Goal: Find specific page/section: Find specific page/section

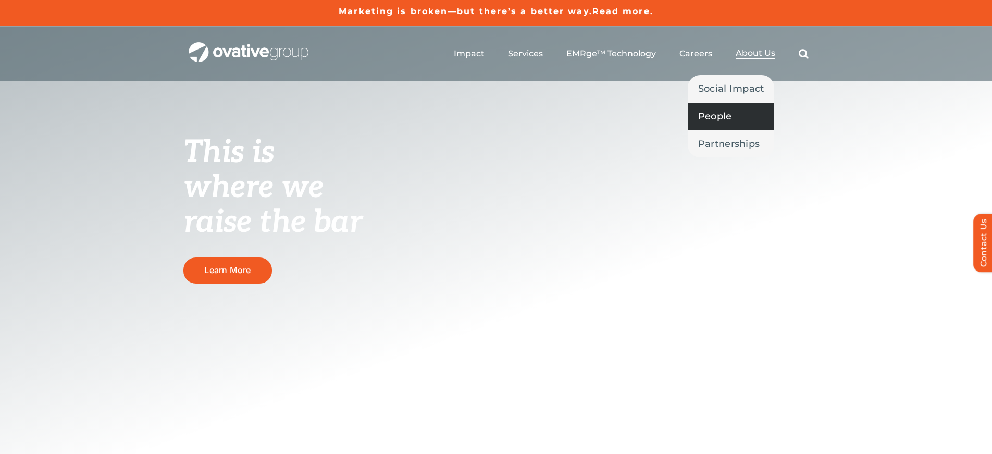
click at [728, 113] on span "People" at bounding box center [715, 116] width 34 height 15
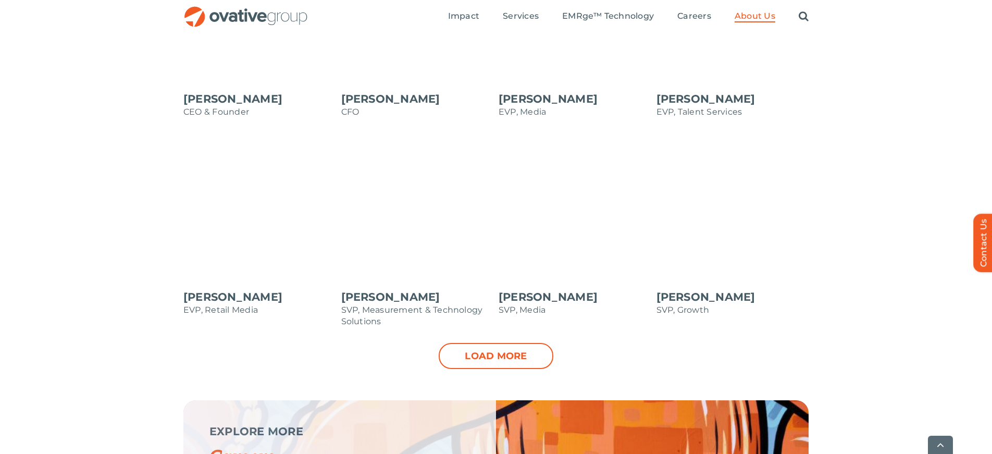
scroll to position [1015, 0]
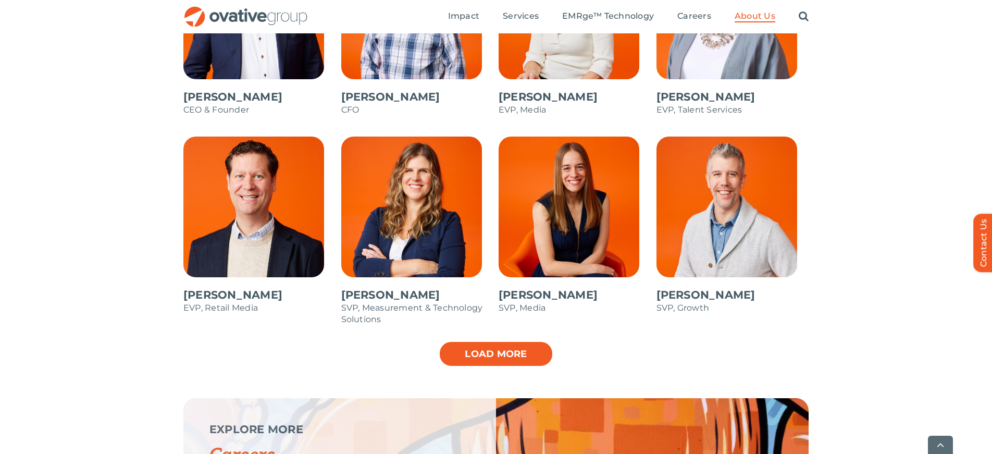
click at [523, 348] on link "Load more" at bounding box center [496, 354] width 115 height 26
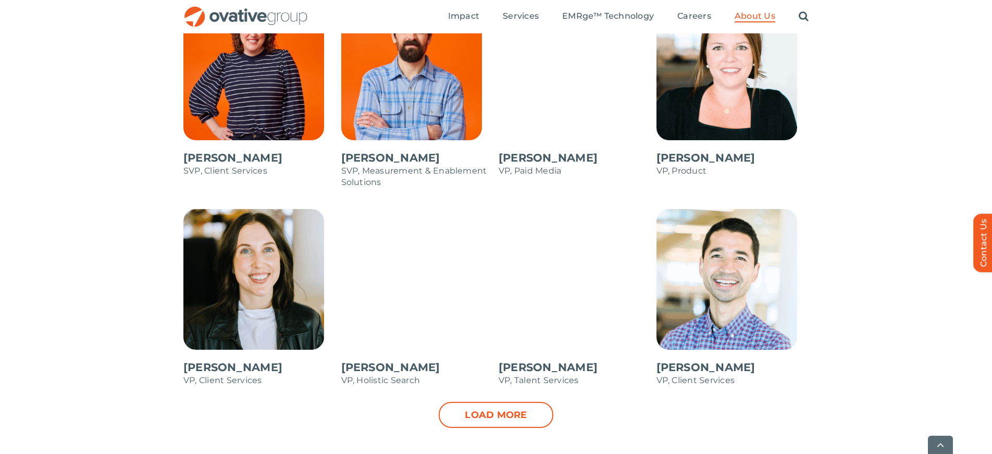
scroll to position [1363, 0]
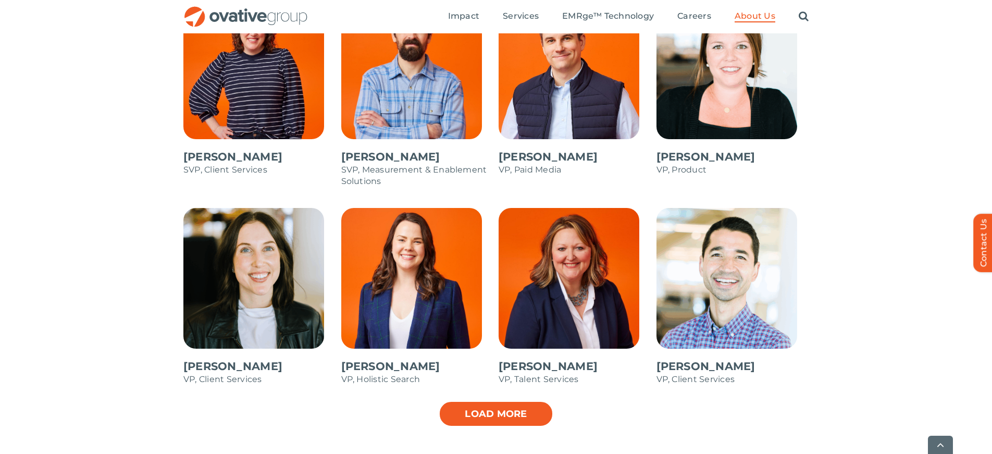
click at [538, 411] on link "Load more" at bounding box center [496, 414] width 115 height 26
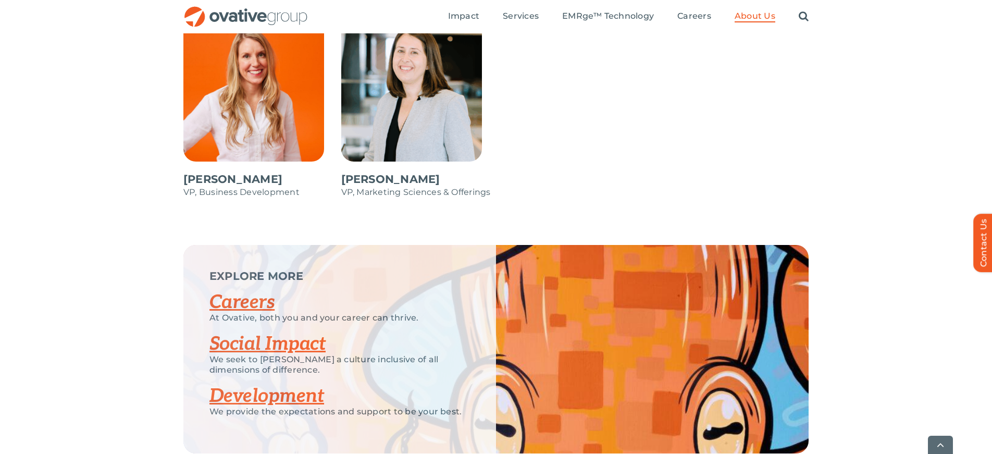
scroll to position [1960, 0]
